Goal: Task Accomplishment & Management: Manage account settings

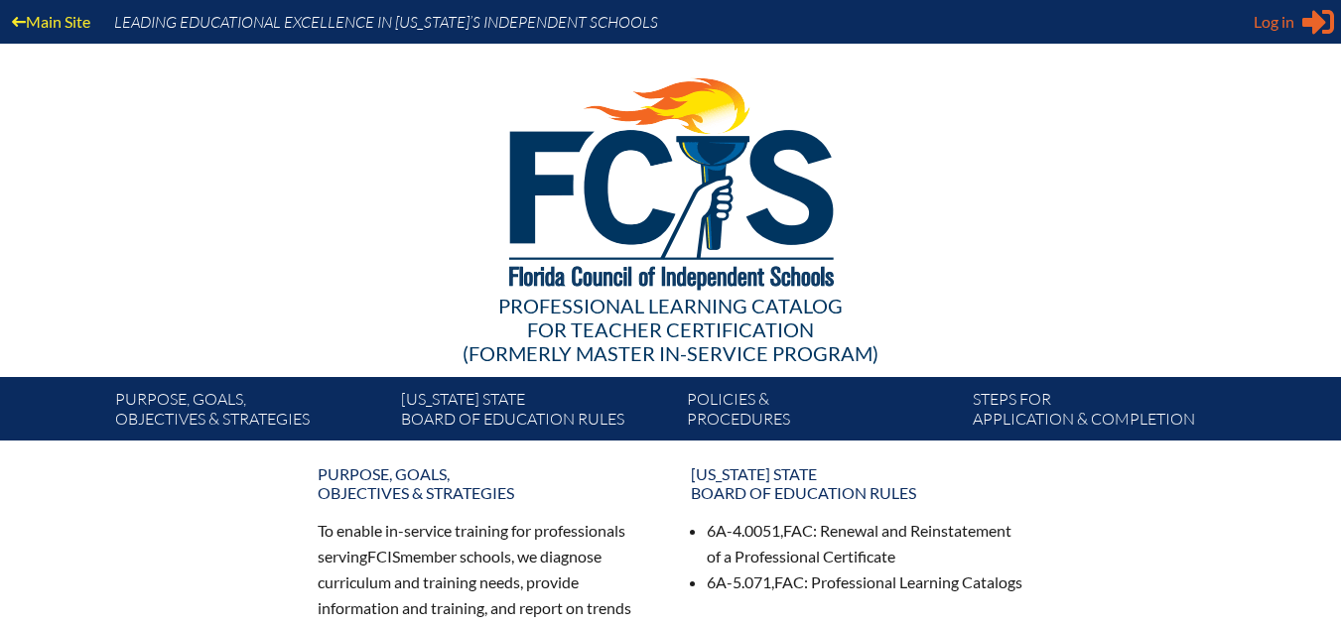
type input "[EMAIL_ADDRESS][DOMAIN_NAME]"
click at [1277, 25] on span "Log in" at bounding box center [1273, 22] width 41 height 24
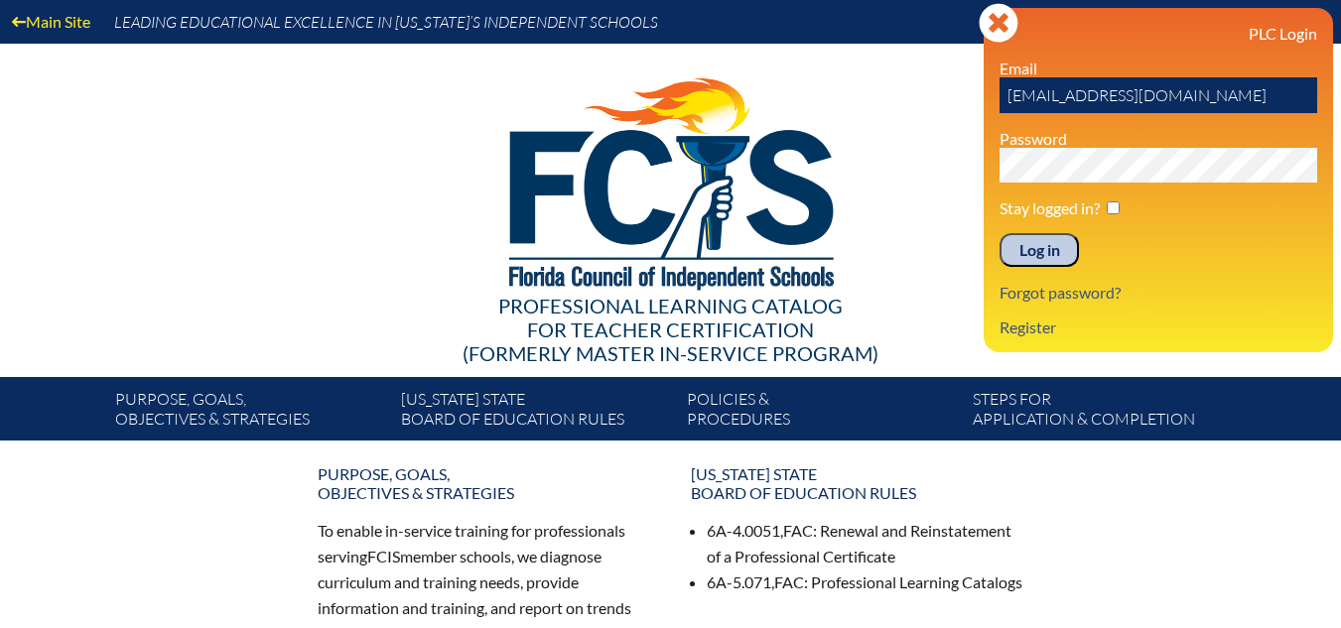
click at [1062, 240] on input "Log in" at bounding box center [1038, 250] width 79 height 34
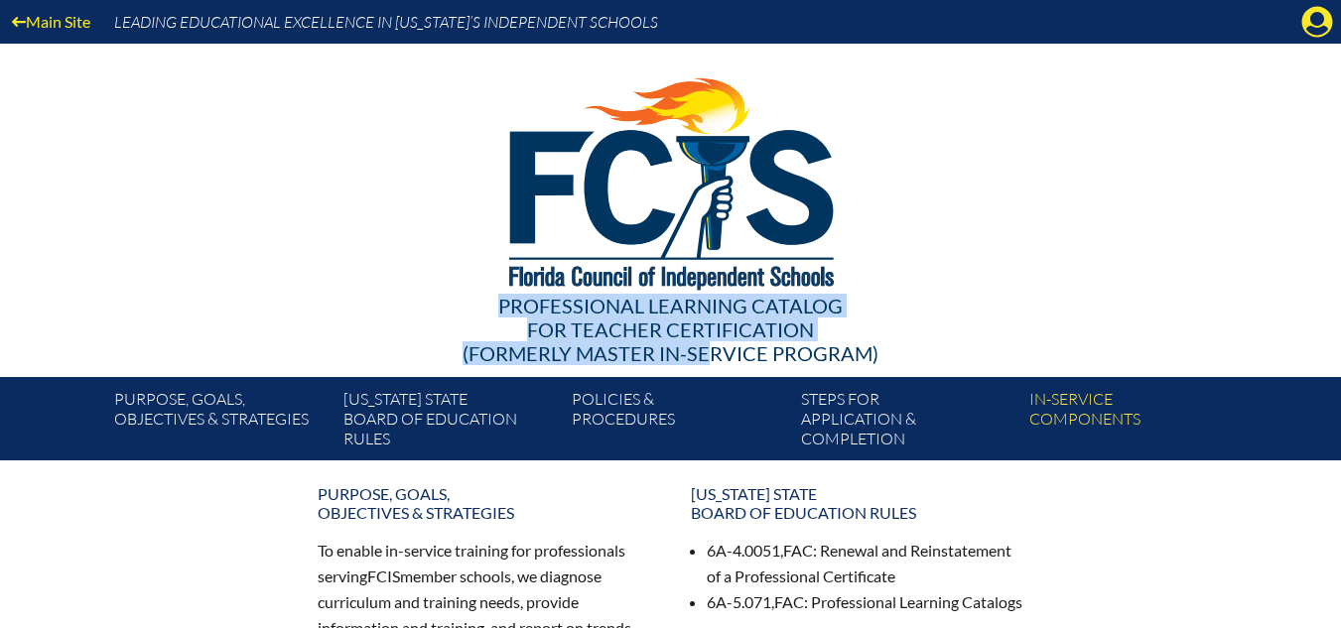
drag, startPoint x: 0, startPoint y: 0, endPoint x: 526, endPoint y: 351, distance: 632.4
click at [526, 351] on div "Professional Learning Catalog for Teacher Certification (formerly Master In-ser…" at bounding box center [670, 210] width 1207 height 333
click at [84, 23] on link "Main Site" at bounding box center [51, 21] width 94 height 27
